Goal: Task Accomplishment & Management: Use online tool/utility

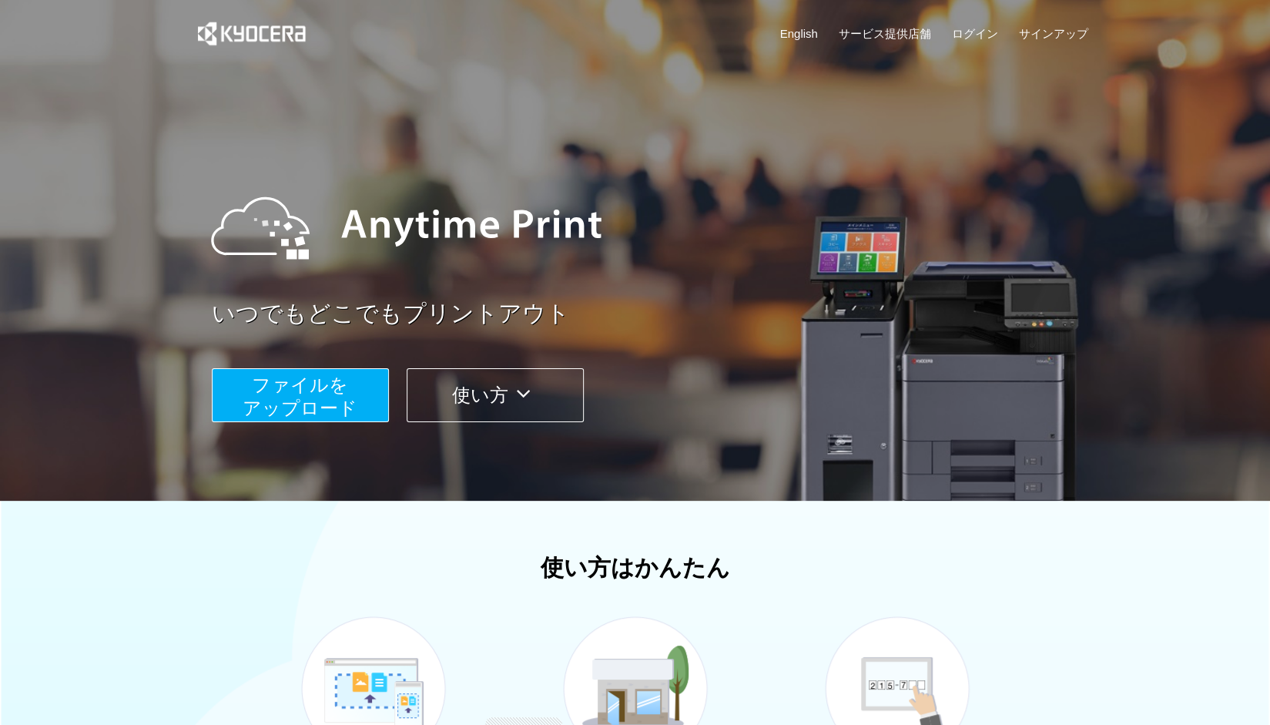
click at [243, 403] on button "ファイルを ​​アップロード" at bounding box center [300, 395] width 177 height 54
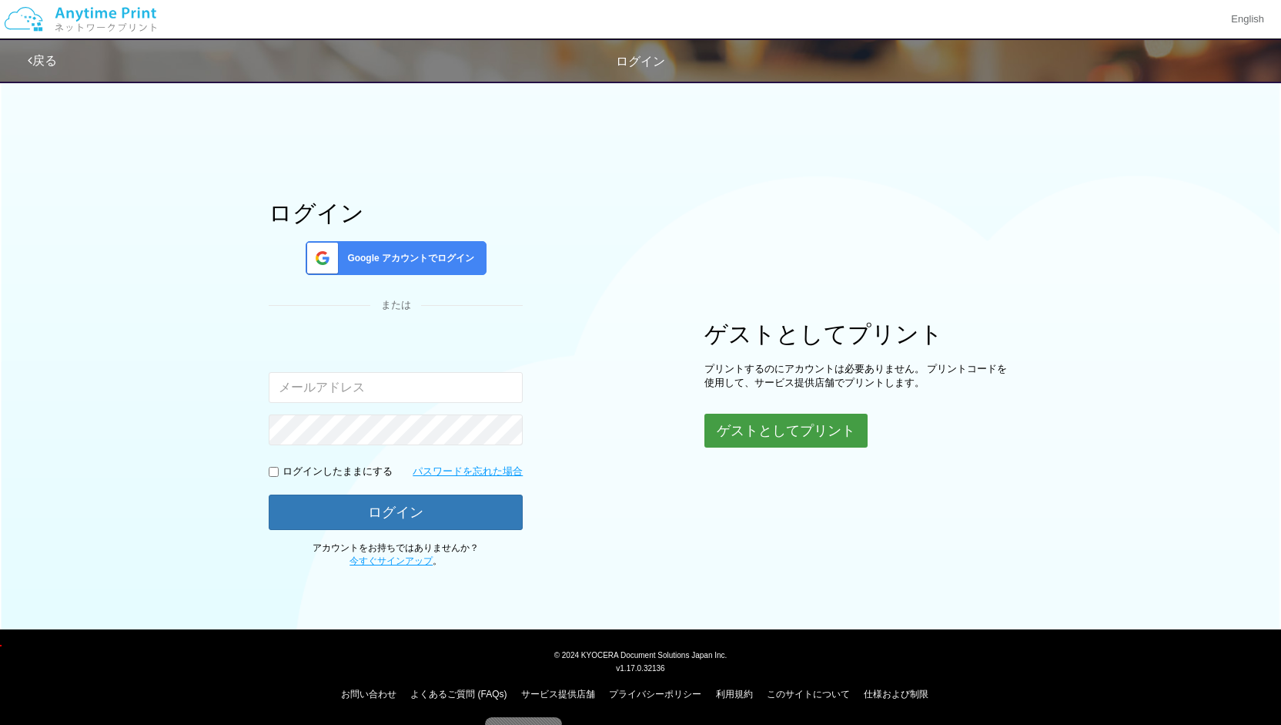
click at [731, 423] on button "ゲストとしてプリント" at bounding box center [785, 430] width 163 height 34
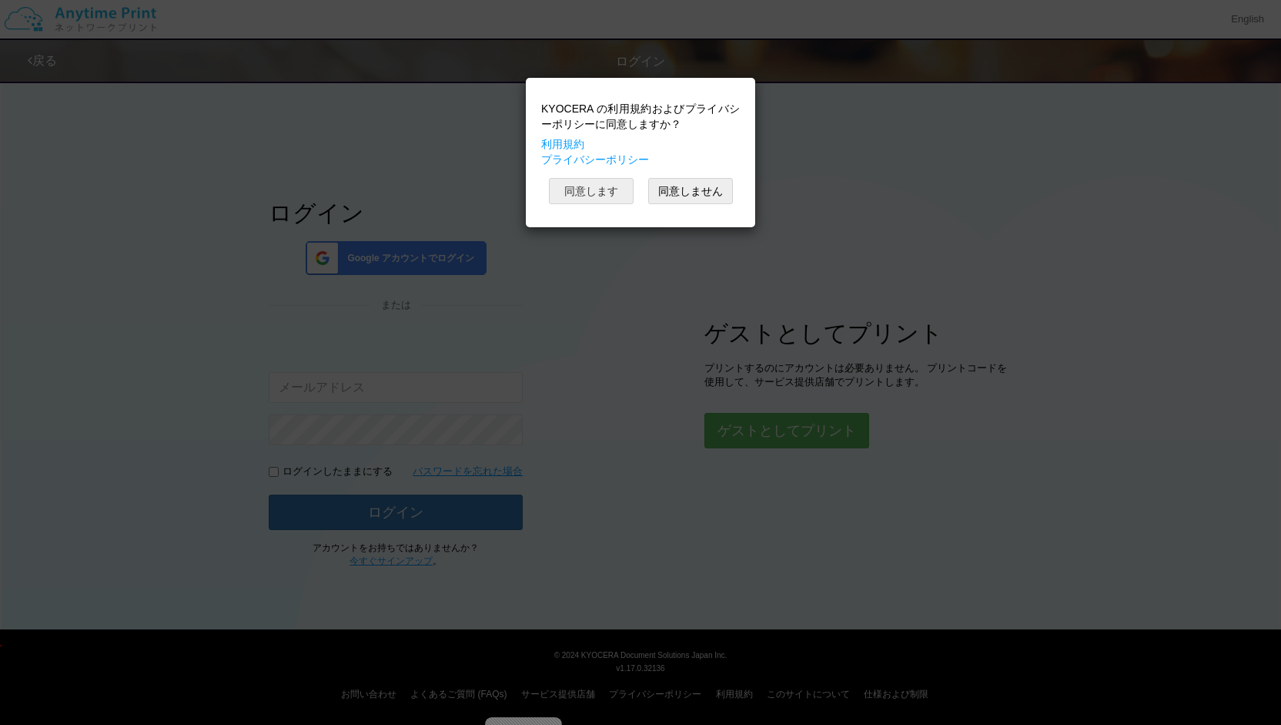
click at [580, 195] on button "同意します" at bounding box center [591, 191] width 85 height 26
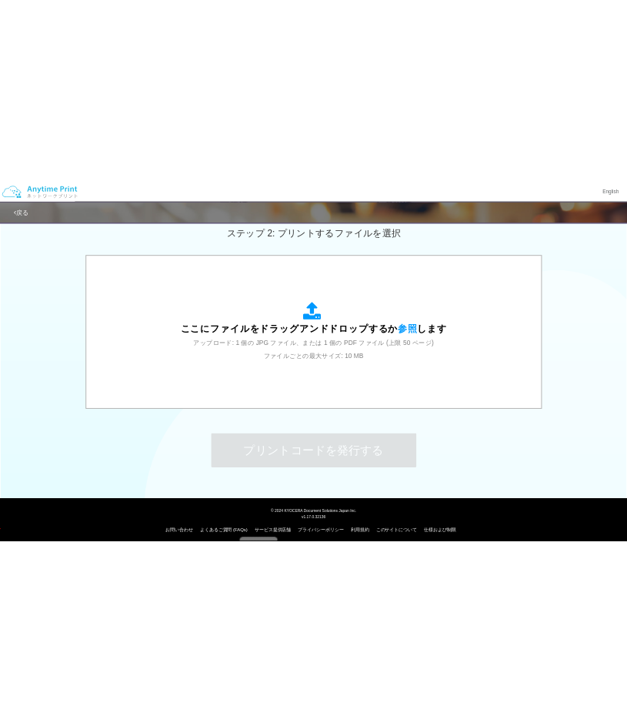
scroll to position [446, 0]
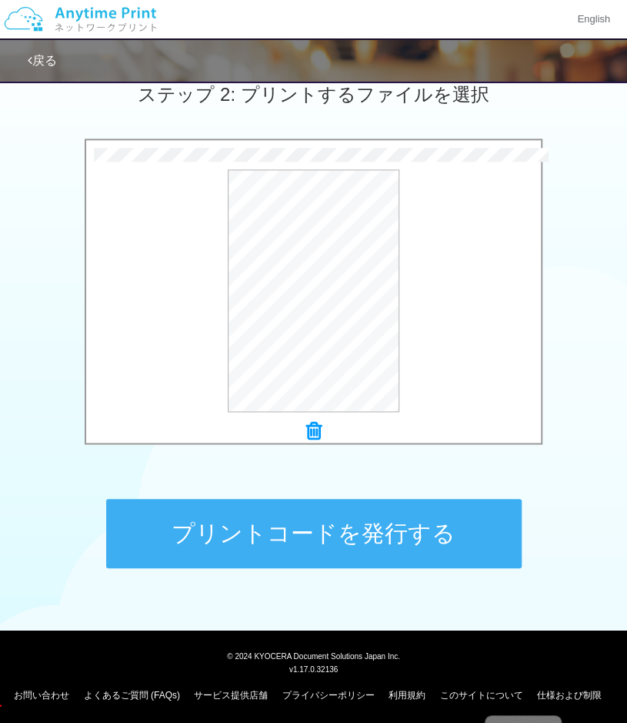
click at [472, 518] on button "プリントコードを発行する" at bounding box center [314, 533] width 416 height 69
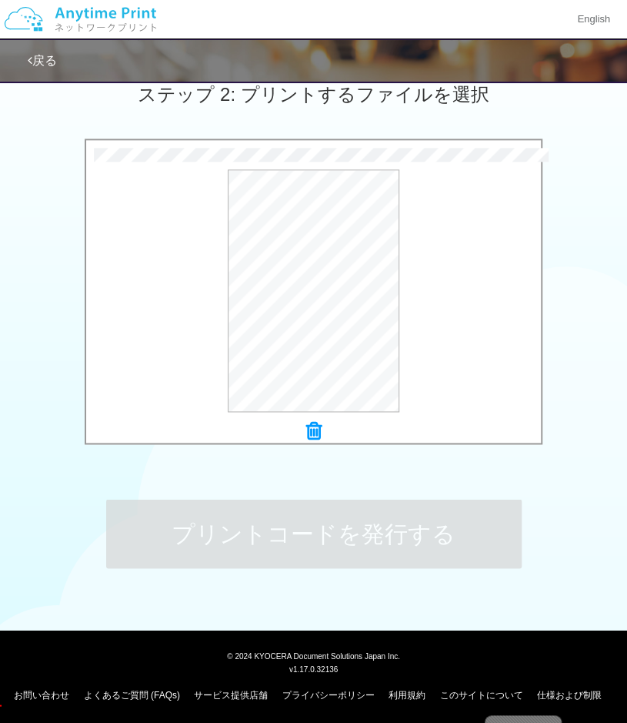
scroll to position [0, 0]
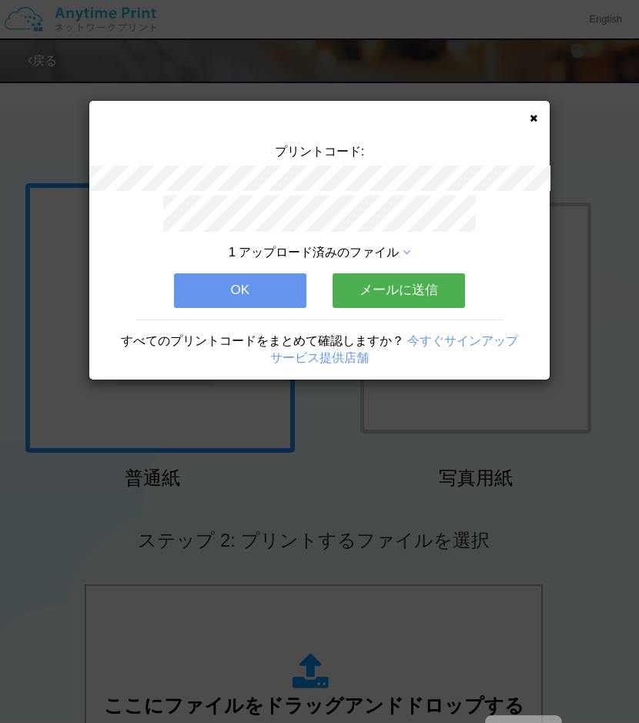
click at [254, 284] on button "OK" at bounding box center [240, 290] width 132 height 34
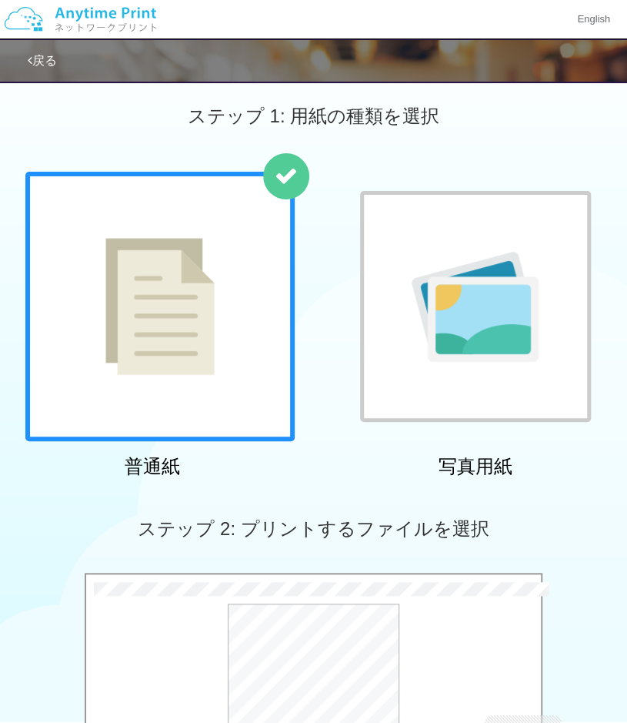
scroll to position [447, 0]
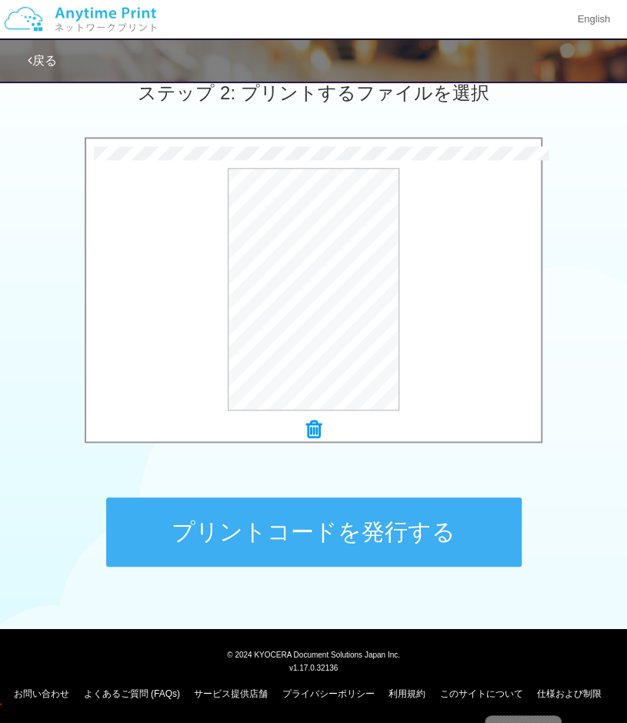
click at [448, 530] on button "プリントコードを発行する" at bounding box center [314, 531] width 416 height 69
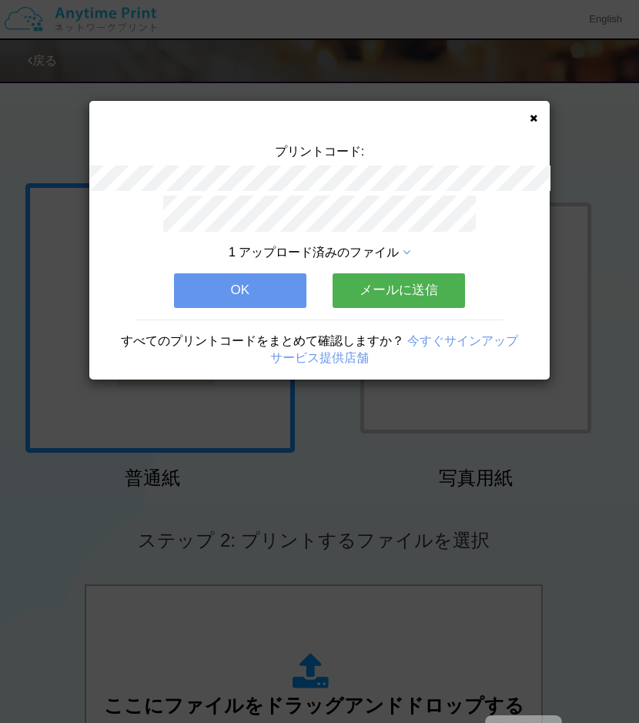
click at [290, 287] on button "OK" at bounding box center [240, 290] width 132 height 34
